Goal: Check status: Check status

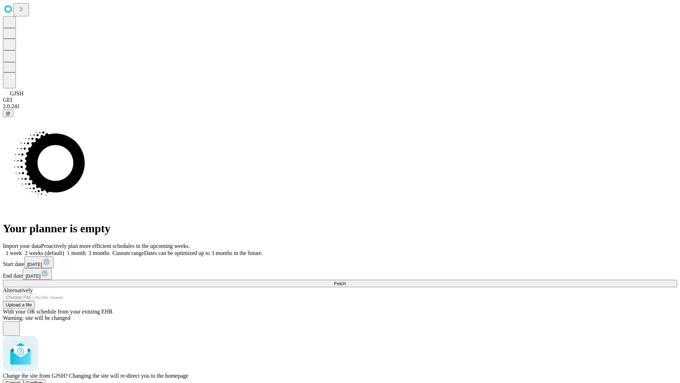
click at [43, 380] on span "Confirm" at bounding box center [34, 382] width 17 height 5
click at [86, 250] on label "1 month" at bounding box center [75, 253] width 22 height 6
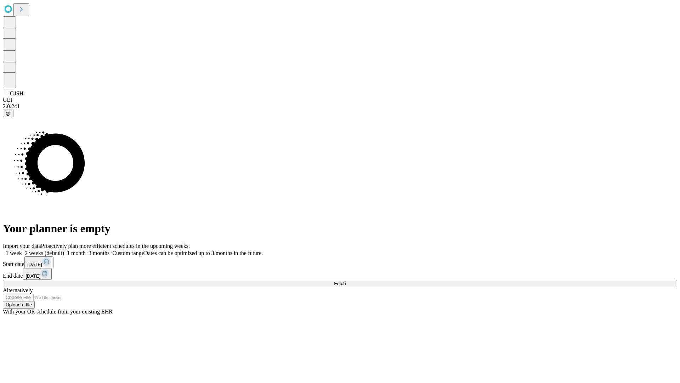
click at [346, 281] on span "Fetch" at bounding box center [340, 283] width 12 height 5
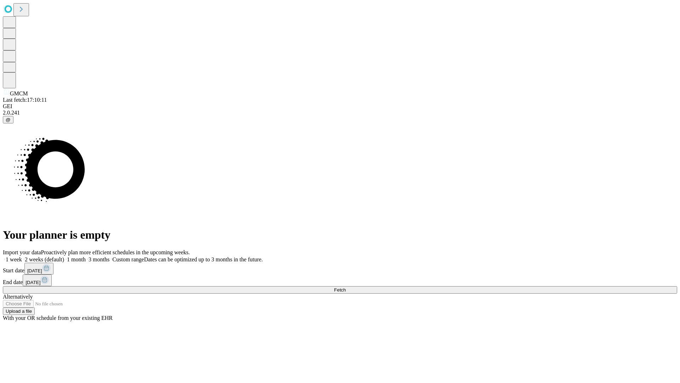
click at [86, 256] on label "1 month" at bounding box center [75, 259] width 22 height 6
click at [346, 287] on span "Fetch" at bounding box center [340, 289] width 12 height 5
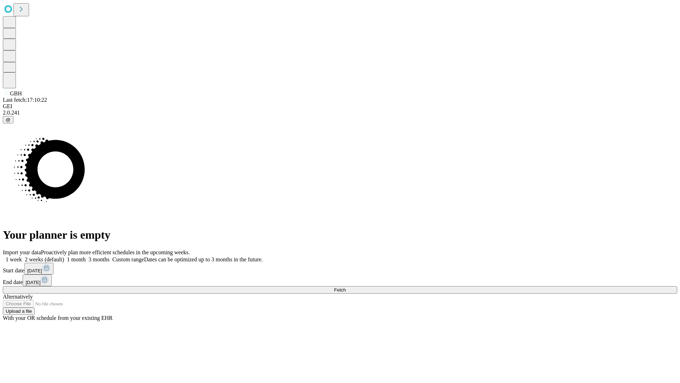
click at [86, 256] on label "1 month" at bounding box center [75, 259] width 22 height 6
click at [346, 287] on span "Fetch" at bounding box center [340, 289] width 12 height 5
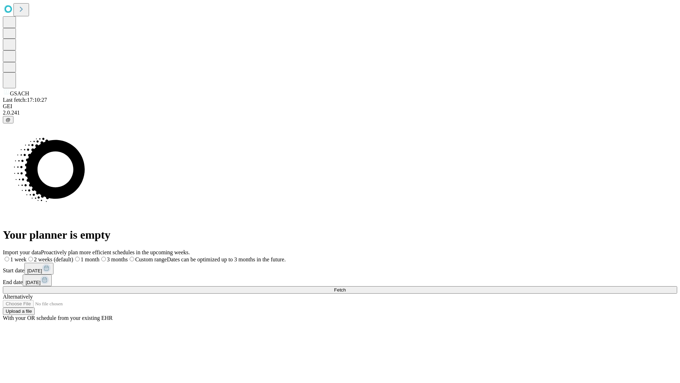
click at [100, 256] on label "1 month" at bounding box center [86, 259] width 26 height 6
click at [346, 287] on span "Fetch" at bounding box center [340, 289] width 12 height 5
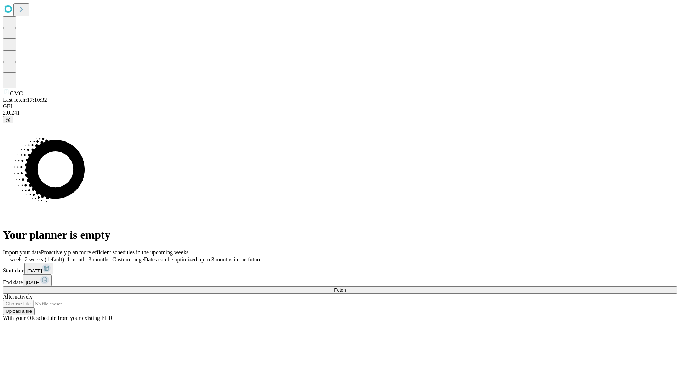
click at [86, 256] on label "1 month" at bounding box center [75, 259] width 22 height 6
click at [346, 287] on span "Fetch" at bounding box center [340, 289] width 12 height 5
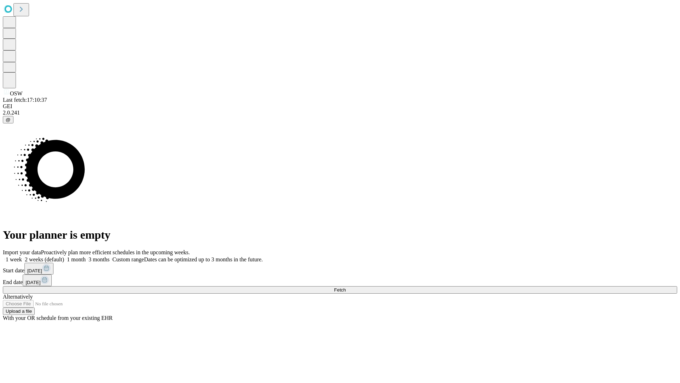
click at [86, 256] on label "1 month" at bounding box center [75, 259] width 22 height 6
click at [346, 287] on span "Fetch" at bounding box center [340, 289] width 12 height 5
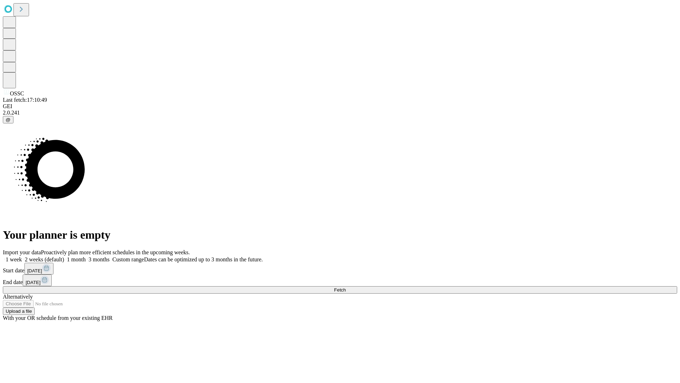
click at [86, 256] on label "1 month" at bounding box center [75, 259] width 22 height 6
click at [346, 287] on span "Fetch" at bounding box center [340, 289] width 12 height 5
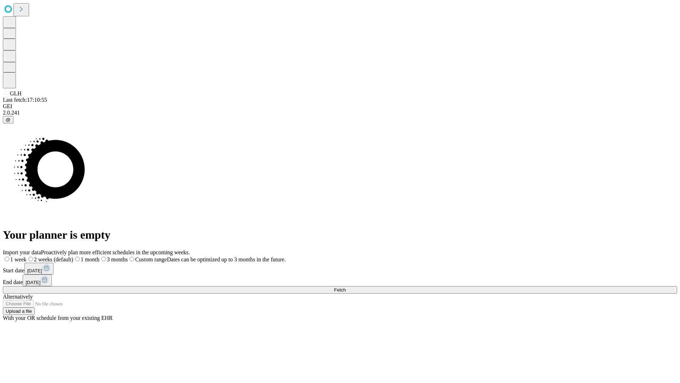
click at [100, 256] on label "1 month" at bounding box center [86, 259] width 26 height 6
click at [346, 287] on span "Fetch" at bounding box center [340, 289] width 12 height 5
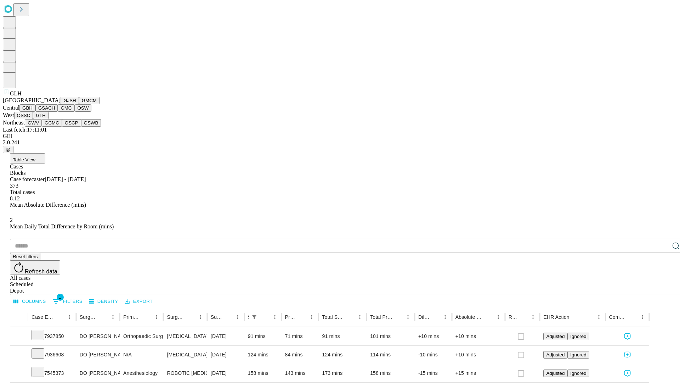
click at [42, 127] on button "GWV" at bounding box center [33, 122] width 17 height 7
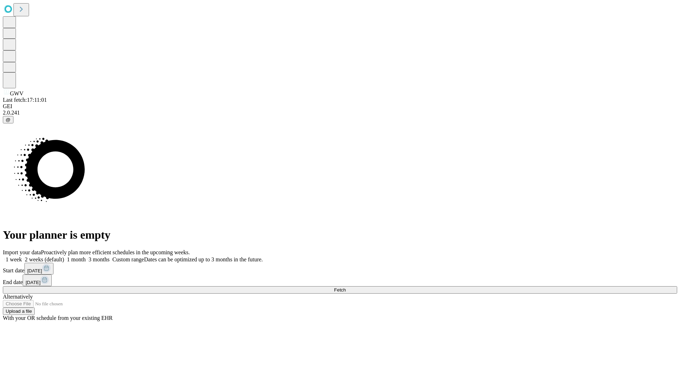
click at [86, 256] on label "1 month" at bounding box center [75, 259] width 22 height 6
click at [346, 287] on span "Fetch" at bounding box center [340, 289] width 12 height 5
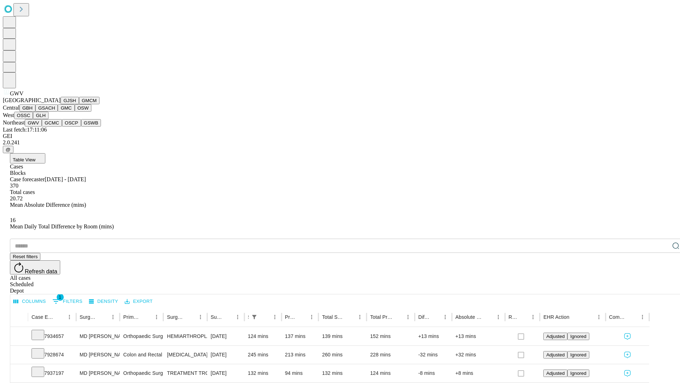
click at [55, 127] on button "GCMC" at bounding box center [52, 122] width 20 height 7
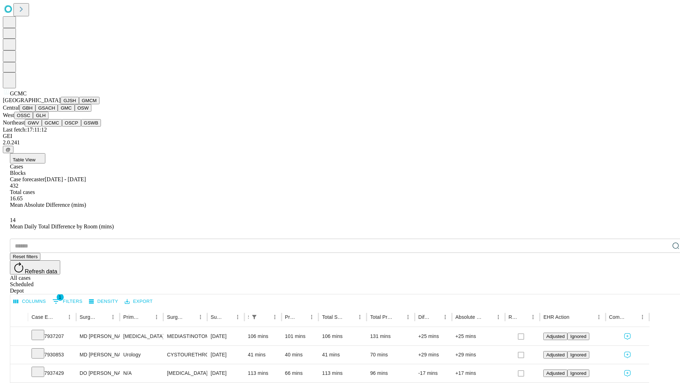
click at [62, 127] on button "OSCP" at bounding box center [71, 122] width 19 height 7
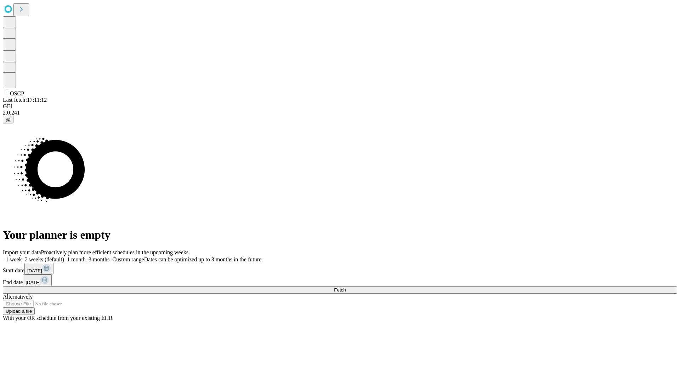
click at [86, 256] on label "1 month" at bounding box center [75, 259] width 22 height 6
click at [346, 287] on span "Fetch" at bounding box center [340, 289] width 12 height 5
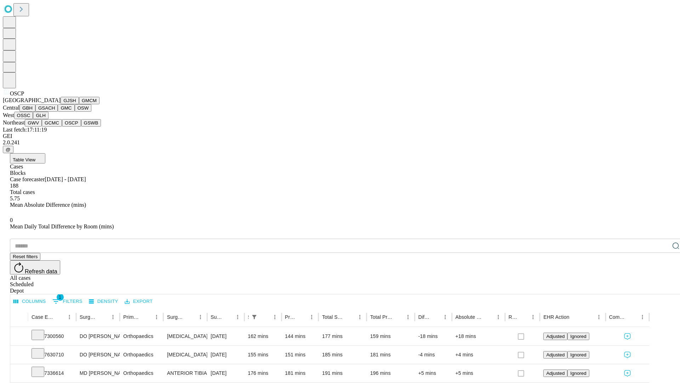
click at [81, 127] on button "GSWB" at bounding box center [91, 122] width 20 height 7
